Goal: Task Accomplishment & Management: Manage account settings

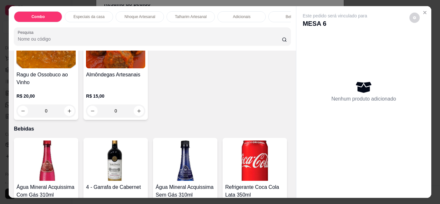
scroll to position [580, 0]
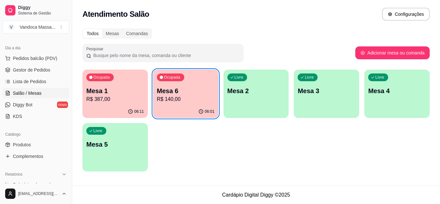
click at [114, 101] on p "R$ 387,00" at bounding box center [115, 99] width 58 height 8
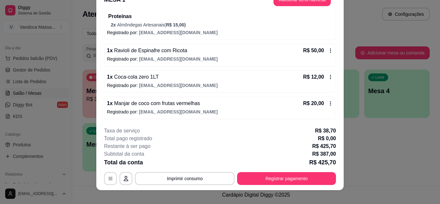
scroll to position [20, 0]
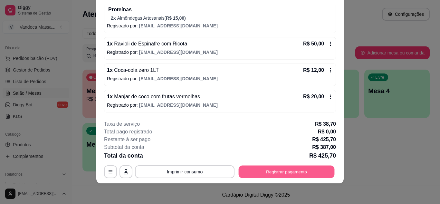
click at [276, 170] on button "Registrar pagamento" at bounding box center [287, 171] width 96 height 13
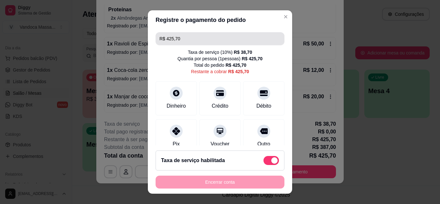
click at [191, 34] on input "R$ 425,70" at bounding box center [220, 38] width 121 height 13
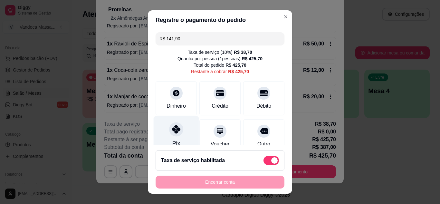
click at [172, 131] on icon at bounding box center [176, 129] width 8 height 8
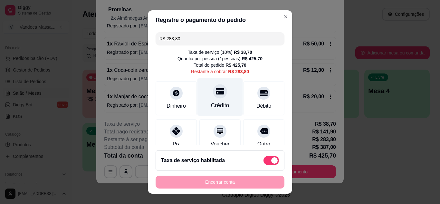
click at [216, 90] on icon at bounding box center [220, 91] width 8 height 8
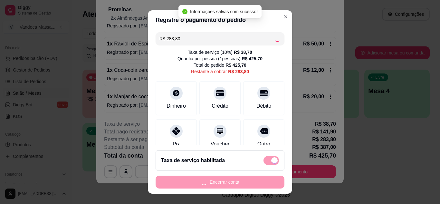
type input "R$ 0,00"
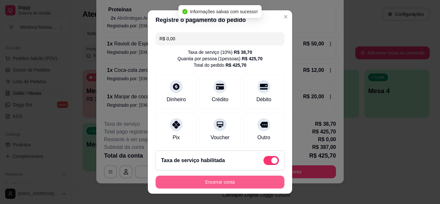
click at [244, 180] on button "Encerrar conta" at bounding box center [220, 182] width 129 height 13
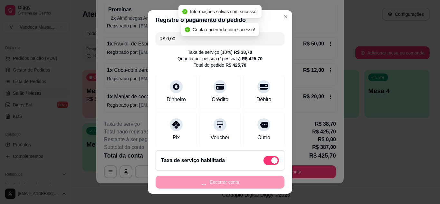
scroll to position [0, 0]
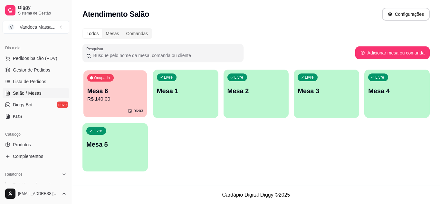
click at [103, 93] on p "Mesa 6" at bounding box center [115, 91] width 56 height 9
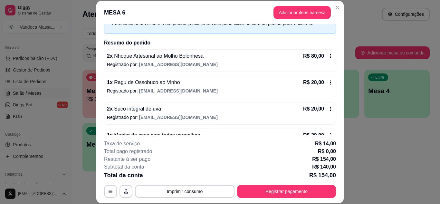
scroll to position [55, 0]
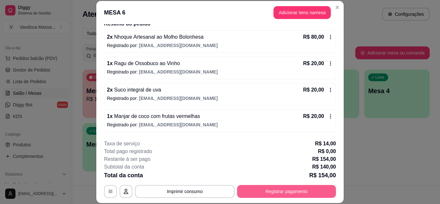
click at [311, 196] on button "Registrar pagamento" at bounding box center [286, 191] width 99 height 13
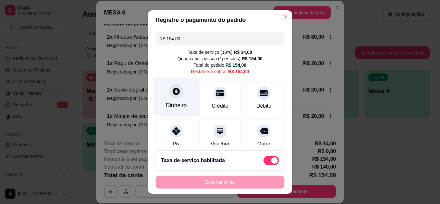
click at [178, 99] on div "Dinheiro" at bounding box center [176, 97] width 45 height 38
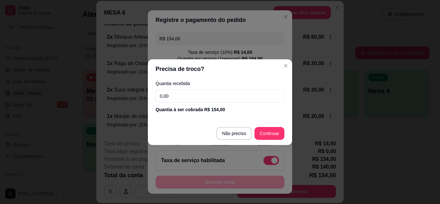
click at [214, 104] on div "Quantia recebida 0,00 Quantia à ser cobrada R$ 154,00" at bounding box center [220, 97] width 144 height 37
click at [232, 102] on input "0,00" at bounding box center [220, 96] width 129 height 13
type input "150,00"
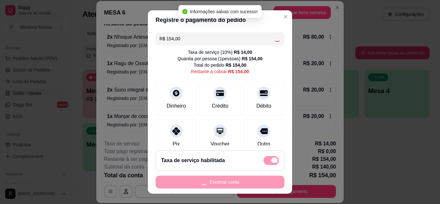
type input "R$ 0,00"
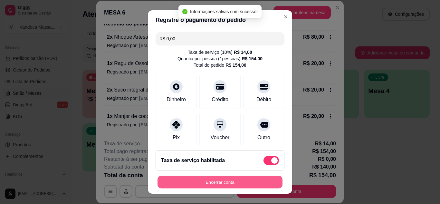
click at [231, 179] on button "Encerrar conta" at bounding box center [220, 182] width 125 height 13
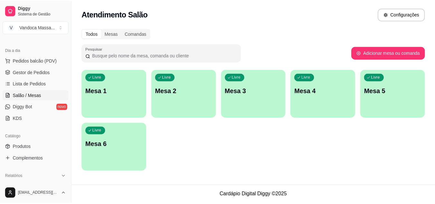
scroll to position [64, 0]
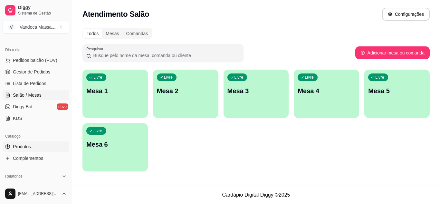
click at [29, 150] on span "Produtos" at bounding box center [22, 146] width 18 height 6
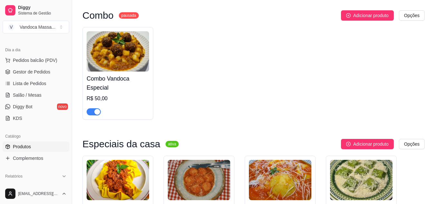
scroll to position [64, 0]
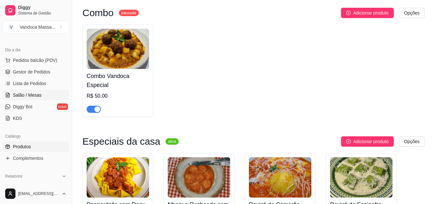
click at [30, 96] on span "Salão / Mesas" at bounding box center [27, 95] width 29 height 6
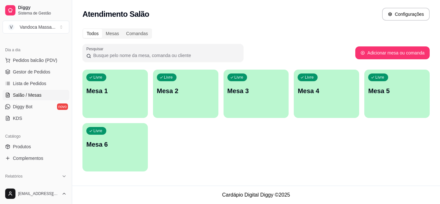
click at [34, 78] on ul "Pedidos balcão (PDV) Gestor de Pedidos Lista de Pedidos Salão / Mesas Diggy Bot…" at bounding box center [36, 89] width 67 height 68
click at [33, 82] on span "Lista de Pedidos" at bounding box center [30, 83] width 34 height 6
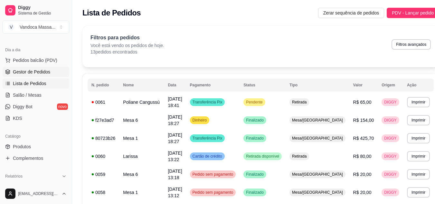
click at [30, 73] on span "Gestor de Pedidos" at bounding box center [31, 72] width 37 height 6
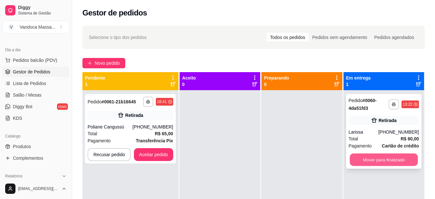
click at [367, 158] on button "Mover para finalizado" at bounding box center [384, 160] width 68 height 13
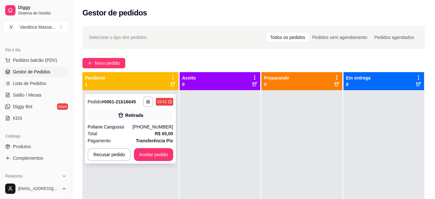
click at [120, 127] on div "Poliane Cangussú" at bounding box center [110, 127] width 45 height 6
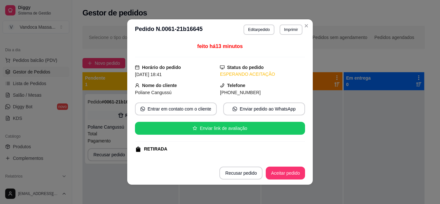
click at [254, 33] on button "Editar pedido" at bounding box center [259, 29] width 31 height 10
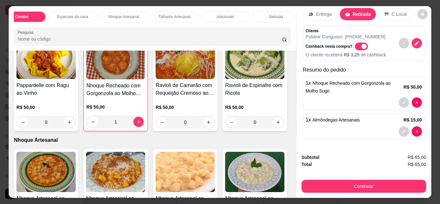
scroll to position [0, 26]
click at [262, 11] on div "Bebidas" at bounding box center [266, 16] width 48 height 11
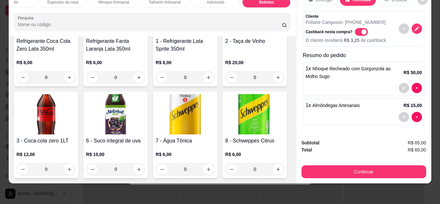
scroll to position [980, 0]
type input "1"
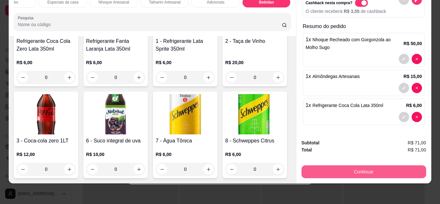
click at [366, 166] on button "Continuar" at bounding box center [364, 171] width 125 height 13
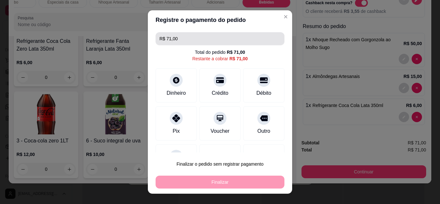
click at [199, 38] on input "R$ 71,00" at bounding box center [220, 38] width 121 height 13
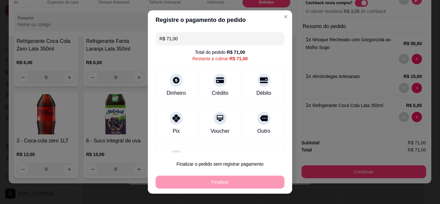
click at [199, 38] on input "R$ 71,00" at bounding box center [220, 38] width 121 height 13
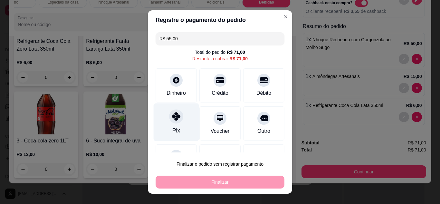
click at [176, 124] on div "Pix" at bounding box center [176, 122] width 45 height 38
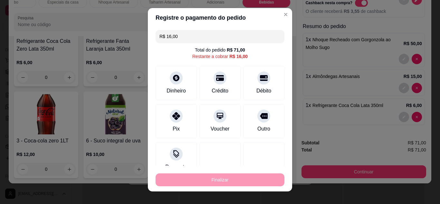
scroll to position [0, 0]
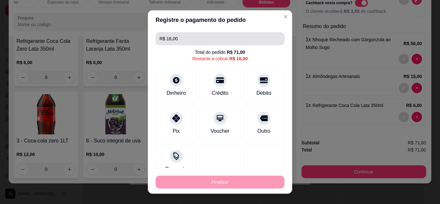
click at [181, 39] on input "R$ 16,00" at bounding box center [220, 38] width 121 height 13
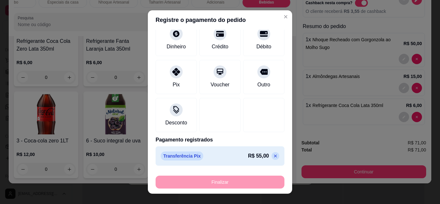
click at [273, 158] on icon at bounding box center [275, 155] width 5 height 5
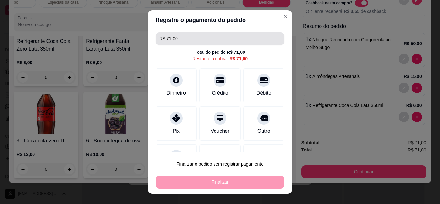
click at [184, 42] on input "R$ 71,00" at bounding box center [220, 38] width 121 height 13
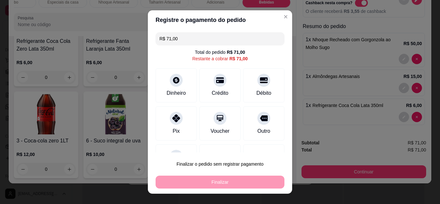
click at [184, 42] on input "R$ 71,00" at bounding box center [220, 38] width 121 height 13
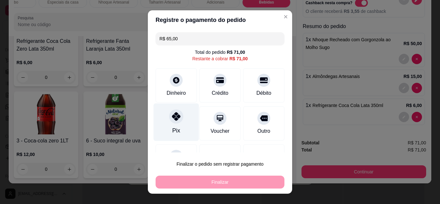
click at [178, 124] on div "Pix" at bounding box center [176, 122] width 45 height 38
type input "R$ 6,00"
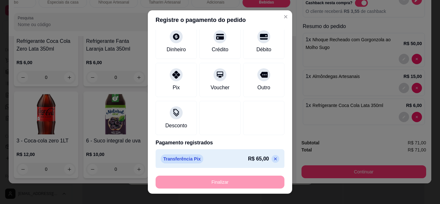
scroll to position [46, 0]
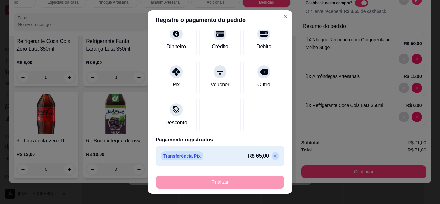
click at [234, 184] on div "Finalizar" at bounding box center [220, 182] width 129 height 13
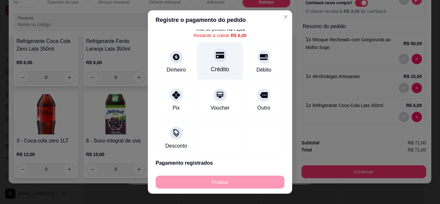
scroll to position [0, 0]
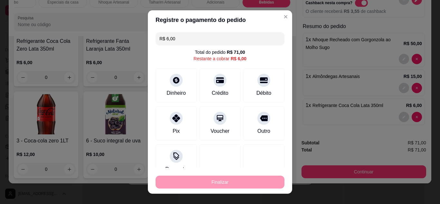
click at [234, 179] on div "Finalizar" at bounding box center [220, 182] width 129 height 13
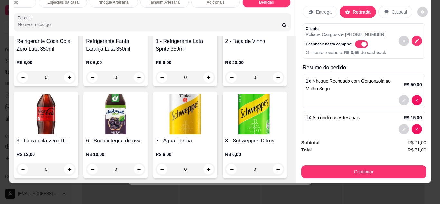
scroll to position [41, 0]
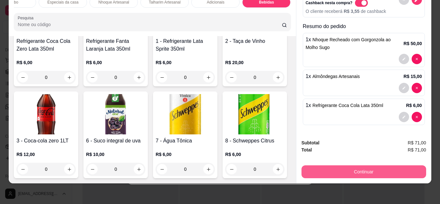
click at [370, 170] on button "Continuar" at bounding box center [364, 171] width 125 height 13
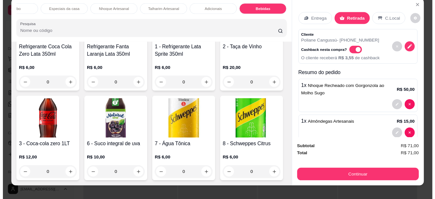
scroll to position [0, 0]
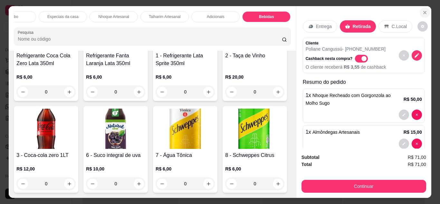
click at [422, 10] on icon "Close" at bounding box center [424, 12] width 5 height 5
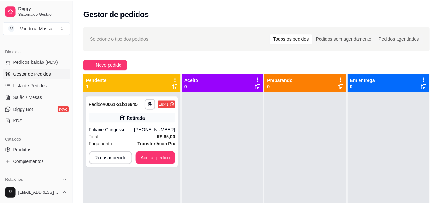
scroll to position [18, 0]
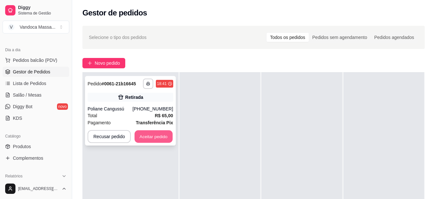
click at [154, 131] on button "Aceitar pedido" at bounding box center [154, 137] width 38 height 13
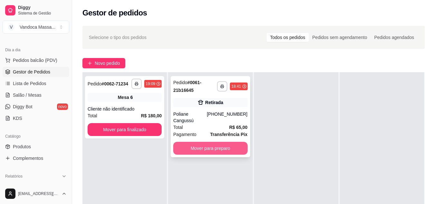
click at [223, 142] on button "Mover para preparo" at bounding box center [210, 148] width 74 height 13
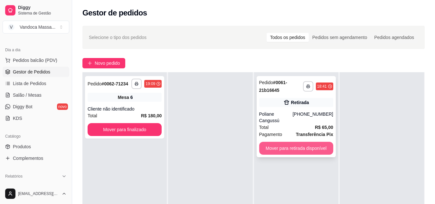
click at [290, 142] on button "Mover para retirada disponível" at bounding box center [296, 148] width 74 height 13
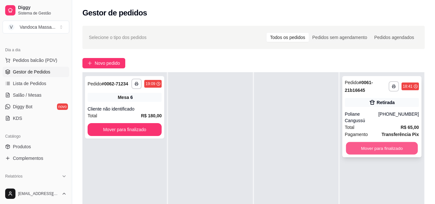
click at [368, 143] on button "Mover para finalizado" at bounding box center [382, 148] width 72 height 13
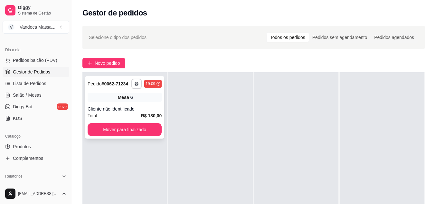
click at [111, 92] on div "**********" at bounding box center [124, 107] width 79 height 63
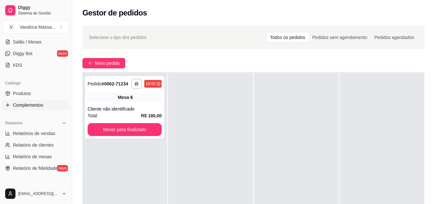
scroll to position [129, 0]
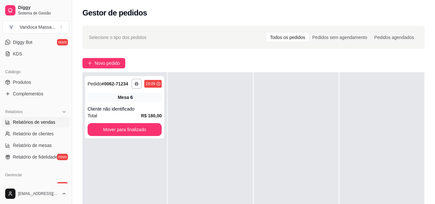
click at [40, 122] on span "Relatórios de vendas" at bounding box center [34, 122] width 43 height 6
select select "ALL"
select select "0"
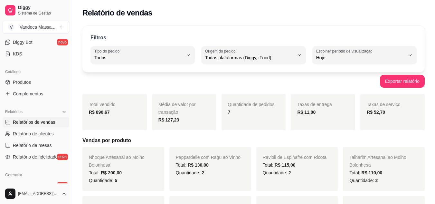
click at [170, 66] on div "Filtros ALL Tipo do pedido Todos Entrega Retirada Mesa Consumo local Tipo do pe…" at bounding box center [253, 49] width 343 height 46
click at [169, 58] on span "Todos" at bounding box center [138, 57] width 89 height 6
click at [224, 35] on div "Filtros" at bounding box center [254, 38] width 326 height 8
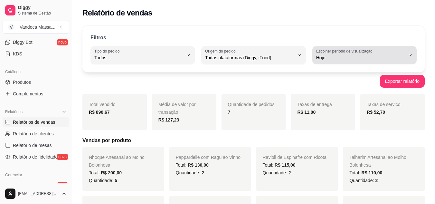
click at [325, 50] on label "Escolher período de visualização" at bounding box center [345, 50] width 58 height 5
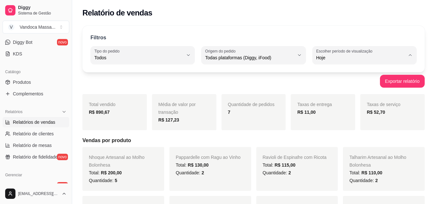
click at [338, 139] on span "Customizado" at bounding box center [361, 136] width 84 height 6
type input "-1"
select select "-1"
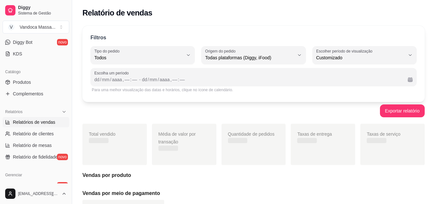
scroll to position [6, 0]
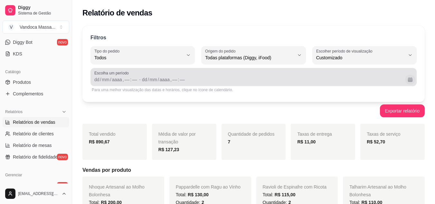
click at [406, 78] on button "Calendário" at bounding box center [410, 79] width 10 height 10
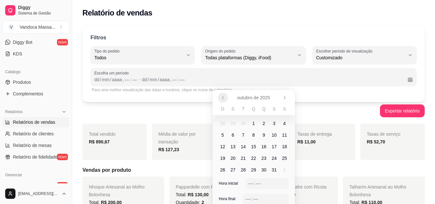
click at [224, 99] on icon "Anterior" at bounding box center [222, 97] width 5 height 5
click at [219, 170] on span "28" at bounding box center [223, 170] width 10 height 10
click at [221, 170] on span "28" at bounding box center [222, 170] width 5 height 6
click at [223, 169] on span "28" at bounding box center [222, 170] width 5 height 6
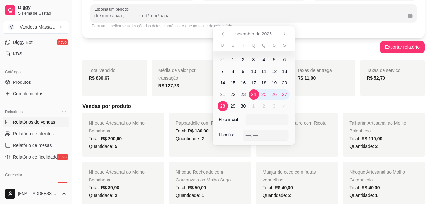
scroll to position [64, 0]
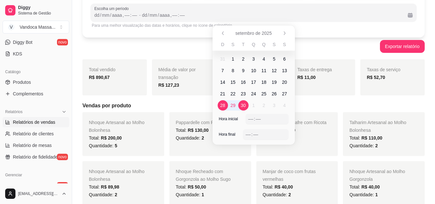
click at [223, 109] on span "28" at bounding box center [223, 105] width 10 height 10
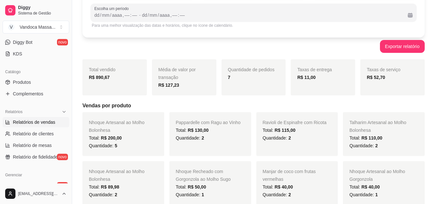
click at [367, 47] on div "Exportar relatório" at bounding box center [253, 46] width 343 height 13
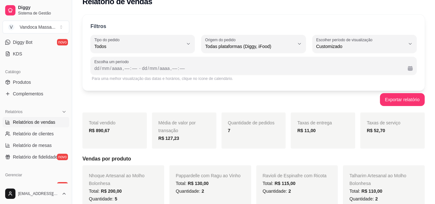
scroll to position [0, 0]
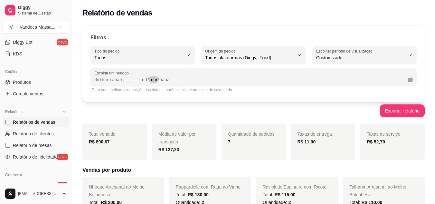
click at [150, 81] on div "mm" at bounding box center [153, 79] width 9 height 6
click at [411, 113] on button "Exportar relatório" at bounding box center [402, 110] width 45 height 13
click at [215, 31] on div "Filtros ALL Tipo do pedido Todos Entrega Retirada Mesa Consumo local Tipo do pe…" at bounding box center [253, 64] width 343 height 76
click at [221, 76] on div "[DATE] , –– : ––" at bounding box center [271, 80] width 263 height 8
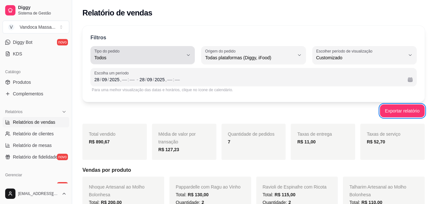
click at [159, 57] on span "Todos" at bounding box center [138, 57] width 89 height 6
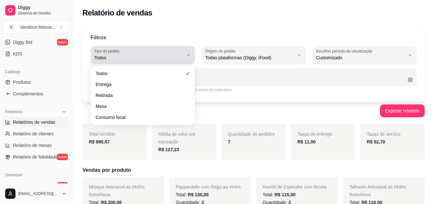
click at [159, 56] on span "Todos" at bounding box center [138, 57] width 89 height 6
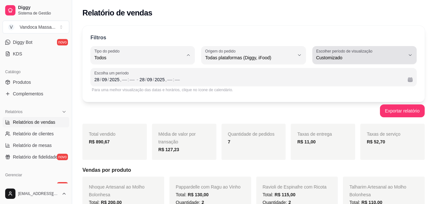
click at [331, 54] on span "Customizado" at bounding box center [360, 57] width 89 height 6
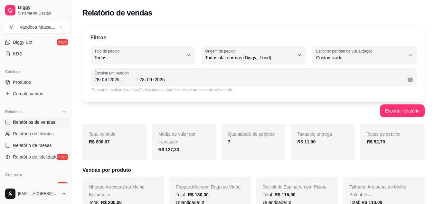
click at [345, 138] on span "Customizado" at bounding box center [361, 136] width 84 height 6
click at [118, 81] on div "2025" at bounding box center [114, 79] width 11 height 6
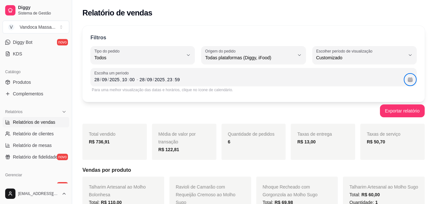
click at [227, 108] on div "Exportar relatório" at bounding box center [253, 110] width 343 height 13
click at [107, 143] on strong "R$ 736,91" at bounding box center [99, 141] width 21 height 5
click at [220, 32] on div "Filtros ALL Tipo do pedido Todos Entrega Retirada Mesa Consumo local Tipo do pe…" at bounding box center [253, 64] width 343 height 76
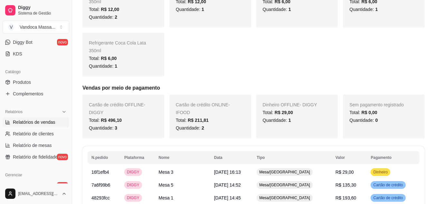
scroll to position [354, 0]
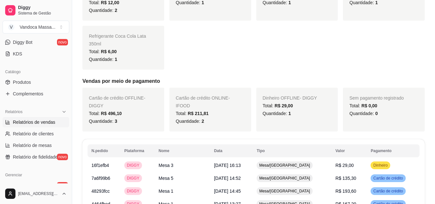
click at [216, 99] on div "Cartão de crédito ONLINE - IFOOD Total: R$ 211,81 Quantidade: 2" at bounding box center [211, 110] width 82 height 44
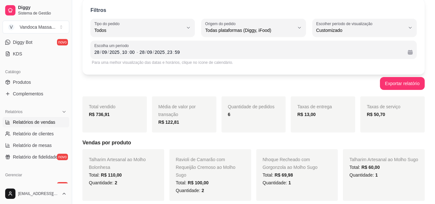
scroll to position [0, 0]
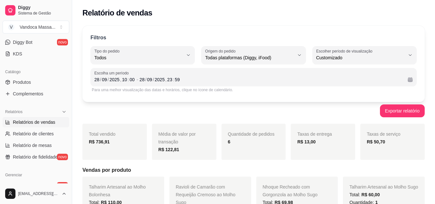
click at [154, 40] on div "Filtros" at bounding box center [254, 38] width 326 height 8
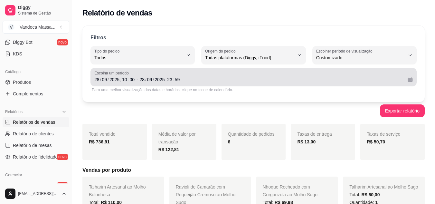
click at [157, 74] on span "Escolha um período" at bounding box center [253, 73] width 319 height 5
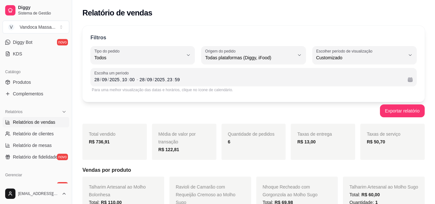
click at [96, 86] on div "Escolha um período [DATE] 10 : 00 - [DATE] 23 : 59" at bounding box center [254, 77] width 326 height 18
click at [218, 85] on div "Escolha um período [DATE] 10 : 00 - [DATE] 23 : 59" at bounding box center [254, 77] width 326 height 18
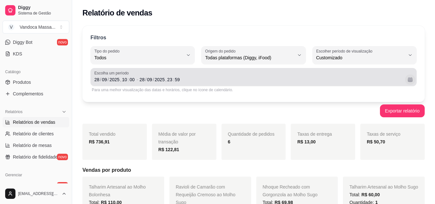
click at [408, 81] on button "Calendário" at bounding box center [410, 79] width 10 height 10
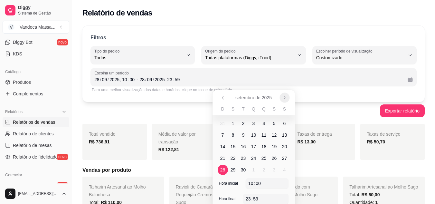
click at [285, 96] on icon "Próximo" at bounding box center [284, 97] width 5 height 5
click at [226, 98] on button "Anterior" at bounding box center [223, 97] width 10 height 10
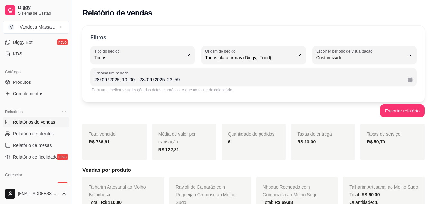
click at [288, 33] on div "Filtros ALL Tipo do pedido Todos Entrega Retirada Mesa Consumo local Tipo do pe…" at bounding box center [253, 64] width 343 height 76
click at [245, 43] on div "Filtros ALL Tipo do pedido Todos Entrega Retirada Mesa Consumo local Tipo do pe…" at bounding box center [253, 64] width 343 height 76
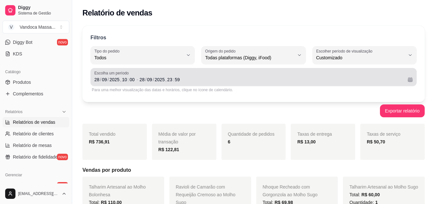
click at [411, 80] on button "Calendário" at bounding box center [410, 79] width 10 height 10
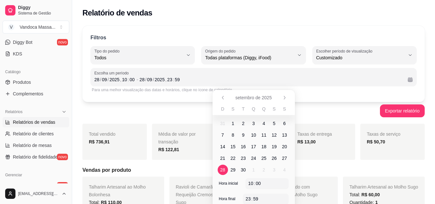
click at [233, 171] on span "29" at bounding box center [233, 170] width 5 height 6
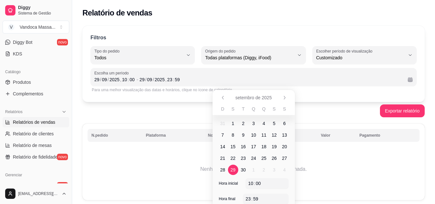
click at [331, 112] on div "Exportar relatório" at bounding box center [253, 110] width 343 height 13
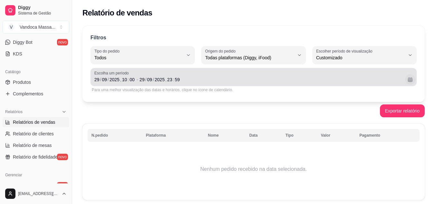
click at [410, 78] on button "Calendário" at bounding box center [410, 79] width 10 height 10
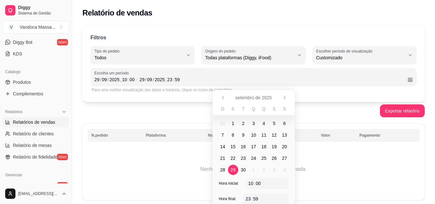
click at [243, 168] on span "30" at bounding box center [243, 170] width 5 height 6
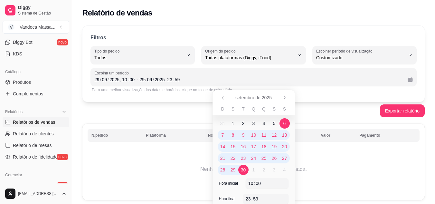
click at [319, 112] on div "Exportar relatório" at bounding box center [253, 110] width 343 height 13
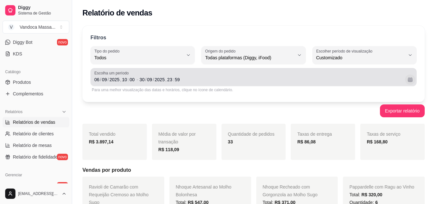
click at [410, 79] on button "Calendário" at bounding box center [410, 79] width 10 height 10
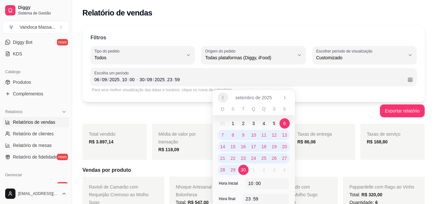
click at [224, 98] on icon "Anterior" at bounding box center [222, 97] width 5 height 5
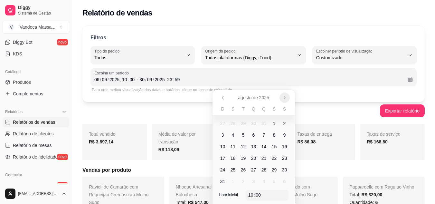
click at [283, 96] on icon "Próximo" at bounding box center [284, 97] width 5 height 5
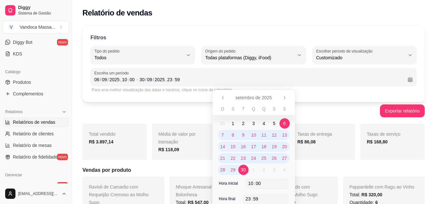
click at [248, 169] on span "30" at bounding box center [243, 170] width 10 height 10
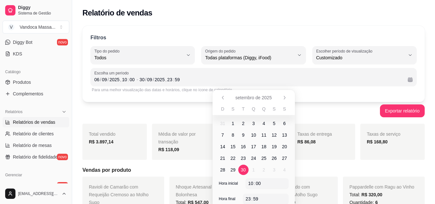
click at [248, 169] on span "30" at bounding box center [243, 170] width 10 height 10
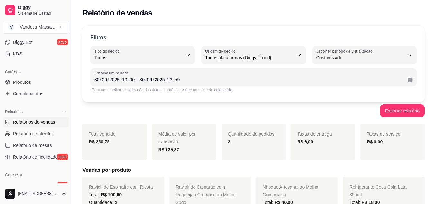
click at [328, 101] on div "Filtros ALL Tipo do pedido Todos Entrega Retirada Mesa Consumo local Tipo do pe…" at bounding box center [253, 64] width 343 height 76
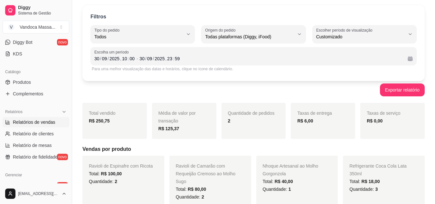
scroll to position [32, 0]
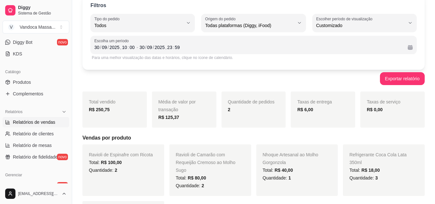
click at [328, 101] on span "Taxas de entrega" at bounding box center [314, 101] width 34 height 5
click at [324, 107] on div "Taxas de entrega R$ 6,00" at bounding box center [323, 110] width 64 height 36
click at [246, 88] on div "Filtros ALL Tipo do pedido Todos Entrega Retirada Mesa Consumo local Tipo do pe…" at bounding box center [253, 189] width 363 height 399
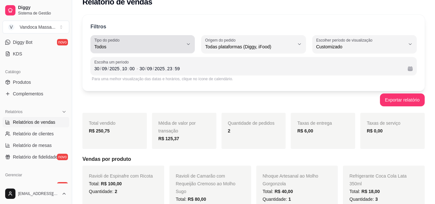
scroll to position [0, 0]
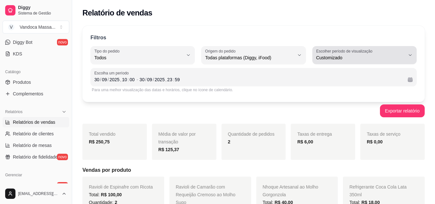
click at [344, 59] on span "Customizado" at bounding box center [360, 57] width 89 height 6
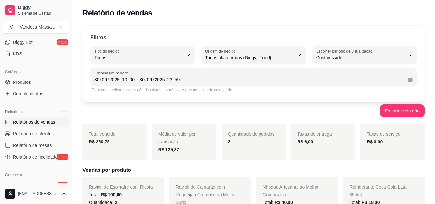
click at [344, 36] on div "Filtros" at bounding box center [254, 38] width 326 height 8
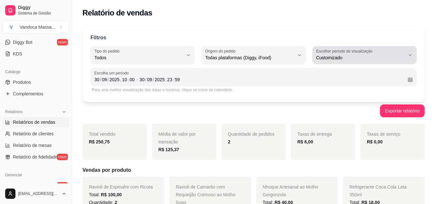
click at [411, 57] on icon "button" at bounding box center [410, 55] width 5 height 5
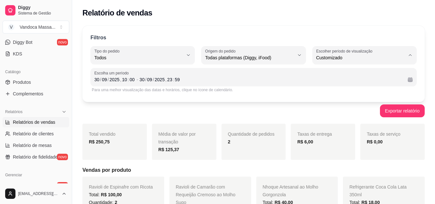
click at [341, 84] on span "Ontem" at bounding box center [361, 84] width 84 height 6
type input "1"
select select "1"
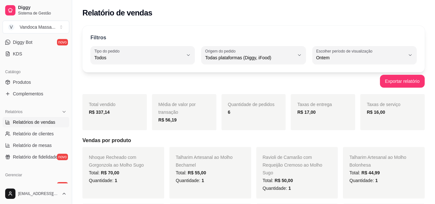
click at [112, 113] on div "R$ 337,14" at bounding box center [115, 112] width 52 height 8
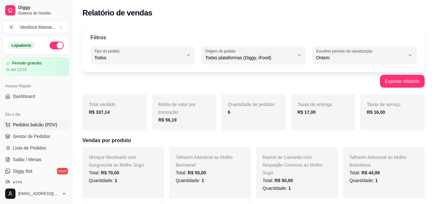
click at [32, 124] on span "Pedidos balcão (PDV)" at bounding box center [35, 124] width 44 height 6
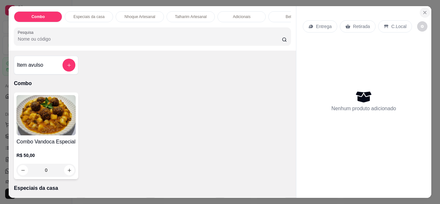
click at [425, 8] on button "Close" at bounding box center [425, 12] width 10 height 10
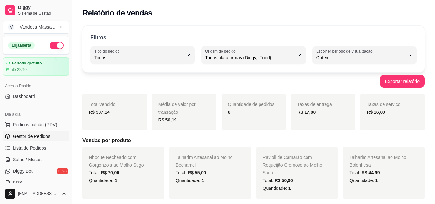
click at [23, 138] on span "Gestor de Pedidos" at bounding box center [31, 136] width 37 height 6
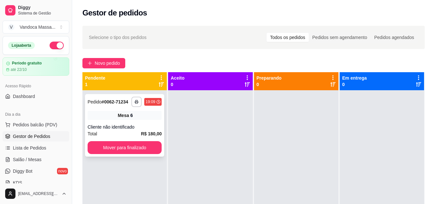
click at [121, 115] on span "Mesa" at bounding box center [123, 115] width 11 height 6
click at [111, 121] on div "**********" at bounding box center [124, 125] width 79 height 63
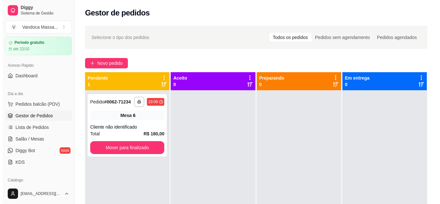
scroll to position [32, 0]
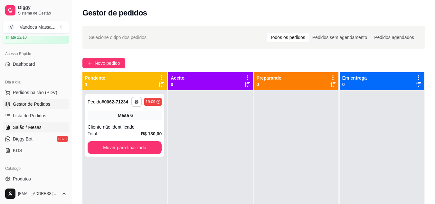
click at [34, 126] on span "Salão / Mesas" at bounding box center [27, 127] width 29 height 6
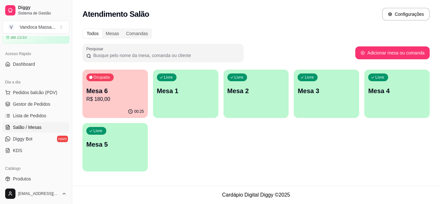
click at [119, 99] on p "R$ 180,00" at bounding box center [115, 99] width 58 height 8
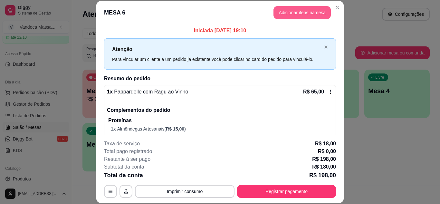
click at [303, 13] on button "Adicionar itens na mesa" at bounding box center [302, 12] width 57 height 13
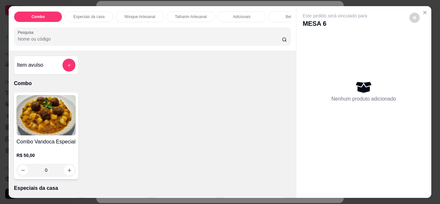
drag, startPoint x: 251, startPoint y: 25, endPoint x: 278, endPoint y: 25, distance: 26.7
click at [278, 25] on div "Combo Especiais da casa Nhoque Artesanal Talharim Artesanal Adicionais Bebidas …" at bounding box center [152, 28] width 287 height 44
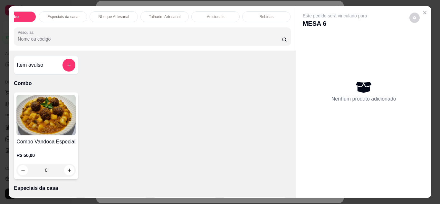
click at [271, 14] on p "Bebidas" at bounding box center [267, 16] width 14 height 5
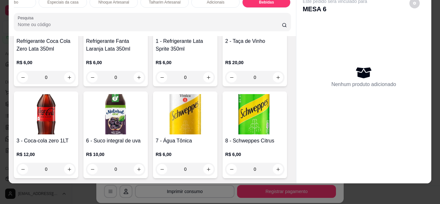
scroll to position [1143, 0]
click at [134, 164] on button "increase-product-quantity" at bounding box center [139, 169] width 10 height 10
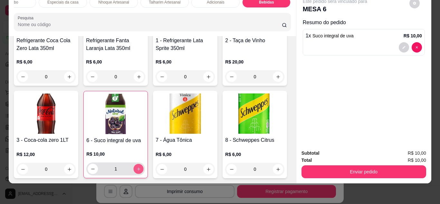
click at [134, 164] on button "increase-product-quantity" at bounding box center [139, 169] width 10 height 10
type input "2"
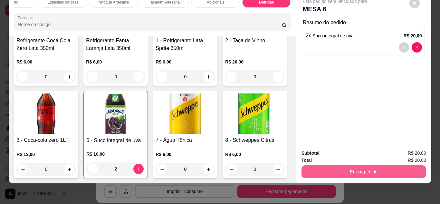
click at [359, 169] on button "Enviar pedido" at bounding box center [364, 171] width 125 height 13
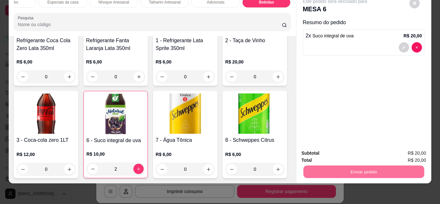
click at [415, 152] on button "Enviar pedido" at bounding box center [409, 151] width 35 height 12
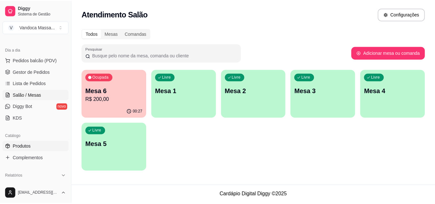
scroll to position [129, 0]
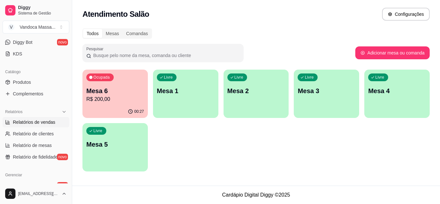
click at [38, 122] on span "Relatórios de vendas" at bounding box center [34, 122] width 43 height 6
select select "ALL"
select select "0"
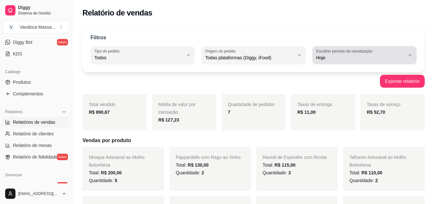
click at [328, 59] on span "Hoje" at bounding box center [360, 57] width 89 height 6
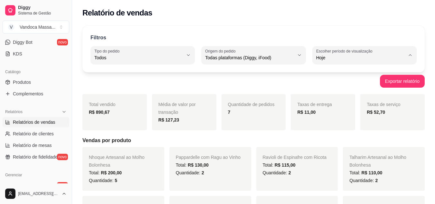
click at [326, 85] on span "Ontem" at bounding box center [361, 84] width 84 height 6
type input "1"
select select "1"
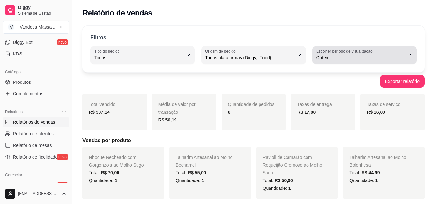
click at [344, 59] on span "Ontem" at bounding box center [360, 57] width 89 height 6
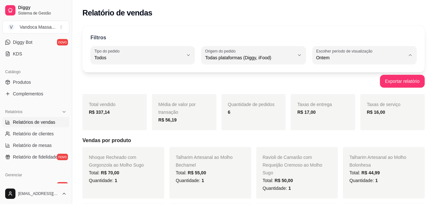
drag, startPoint x: 337, startPoint y: 42, endPoint x: 328, endPoint y: 45, distance: 9.6
click at [337, 42] on div "Filtros" at bounding box center [254, 38] width 326 height 8
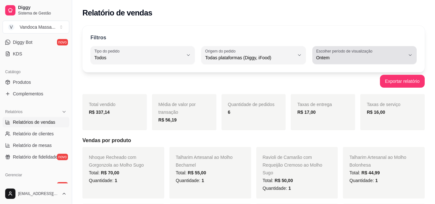
click at [353, 54] on div "Ontem" at bounding box center [360, 55] width 89 height 13
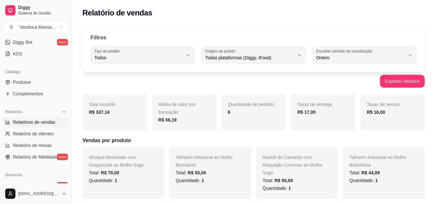
click at [327, 76] on span "Hoje" at bounding box center [361, 73] width 84 height 6
type input "0"
select select "0"
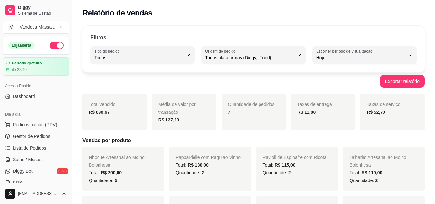
click at [29, 102] on div "Loja aberta Período gratuito até 22/10 Acesso Rápido Dashboard Dia a dia Pedido…" at bounding box center [36, 109] width 72 height 147
click at [29, 102] on div "Acesso Rápido Dashboard" at bounding box center [36, 91] width 72 height 26
click at [23, 95] on span "Dashboard" at bounding box center [24, 96] width 22 height 6
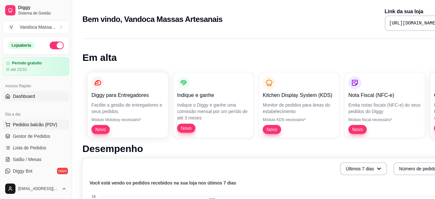
click at [32, 128] on button "Pedidos balcão (PDV)" at bounding box center [36, 125] width 67 height 10
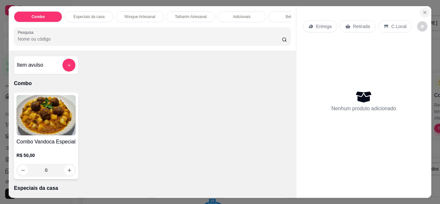
click at [423, 10] on icon "Close" at bounding box center [424, 12] width 5 height 5
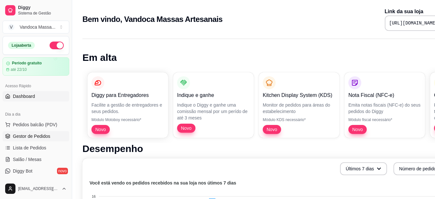
click at [30, 132] on link "Gestor de Pedidos" at bounding box center [36, 136] width 67 height 10
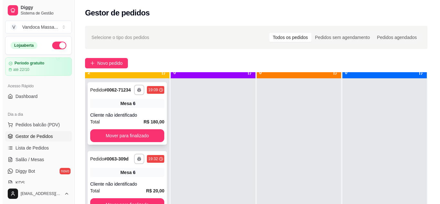
scroll to position [18, 0]
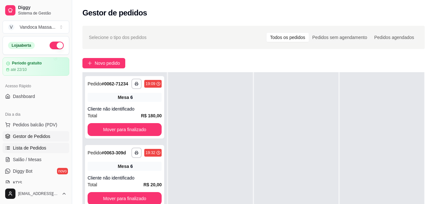
click at [42, 146] on span "Lista de Pedidos" at bounding box center [30, 148] width 34 height 6
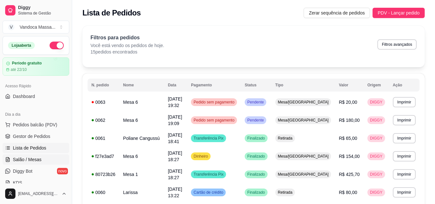
click at [41, 158] on link "Salão / Mesas" at bounding box center [36, 159] width 67 height 10
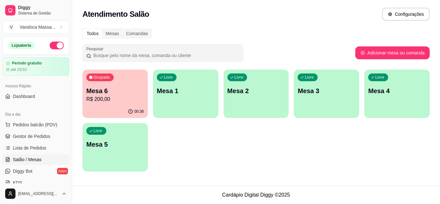
click at [118, 110] on div "00:36" at bounding box center [114, 111] width 65 height 13
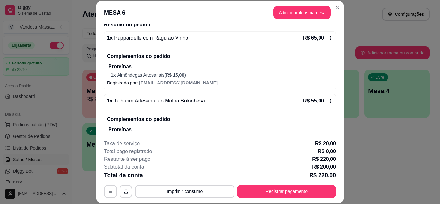
scroll to position [64, 0]
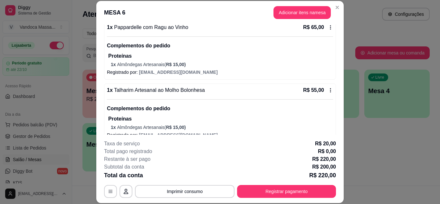
click at [272, 114] on div "Complementos do pedido Proteínas 1 x Almôndegas Artesanais ( R$ 15,00 )" at bounding box center [220, 114] width 226 height 31
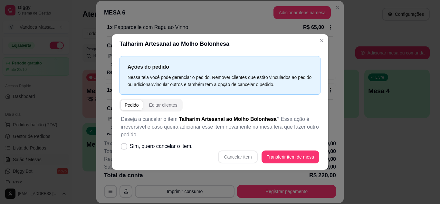
click at [272, 114] on div "Deseja a cancelar o item Talharim Artesanal ao Molho Bolonhesa ? Essa ação é ir…" at bounding box center [220, 139] width 201 height 56
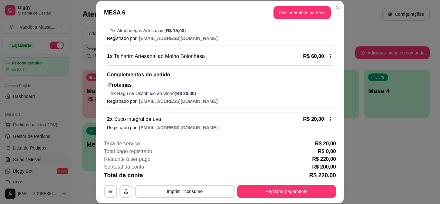
scroll to position [164, 0]
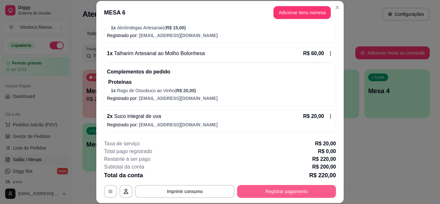
click at [280, 189] on button "Registrar pagamento" at bounding box center [286, 191] width 99 height 13
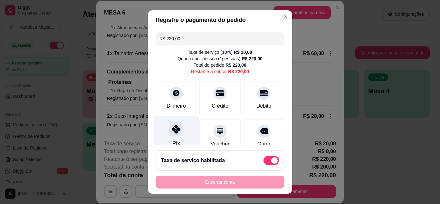
click at [174, 132] on icon at bounding box center [176, 129] width 8 height 8
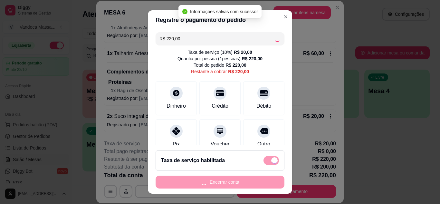
type input "R$ 0,00"
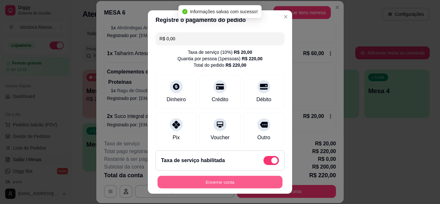
click at [238, 183] on button "Encerrar conta" at bounding box center [220, 182] width 125 height 13
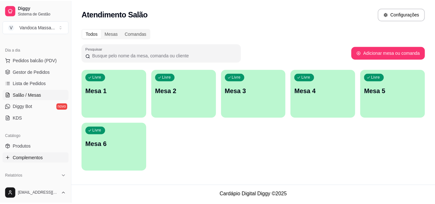
scroll to position [129, 0]
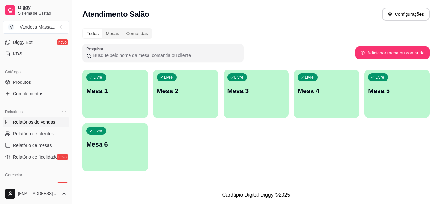
click at [32, 121] on span "Relatórios de vendas" at bounding box center [34, 122] width 43 height 6
select select "ALL"
select select "0"
